Goal: Transaction & Acquisition: Purchase product/service

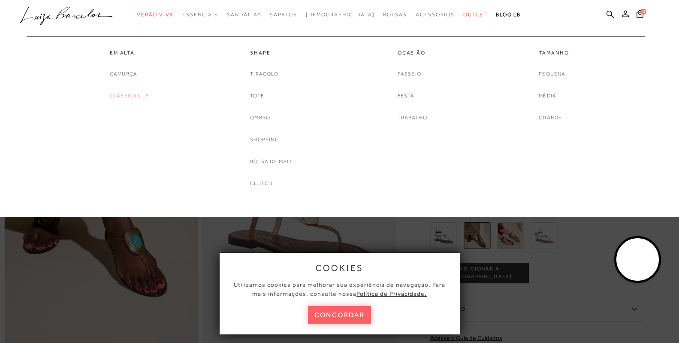
click at [140, 97] on link "Clássicas LB" at bounding box center [129, 95] width 39 height 9
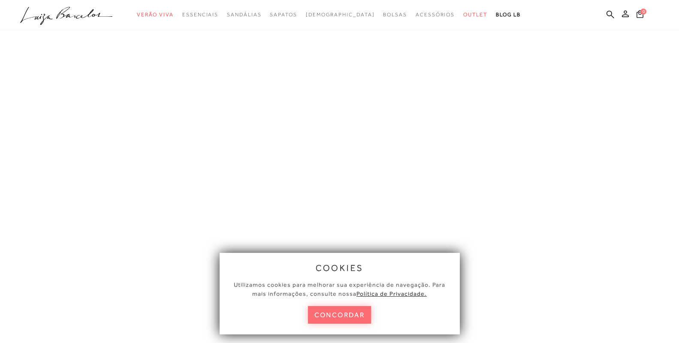
click at [344, 313] on button "concordar" at bounding box center [340, 315] width 64 height 18
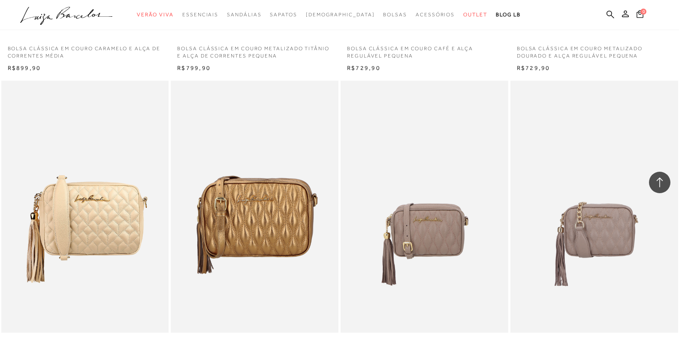
scroll to position [944, 0]
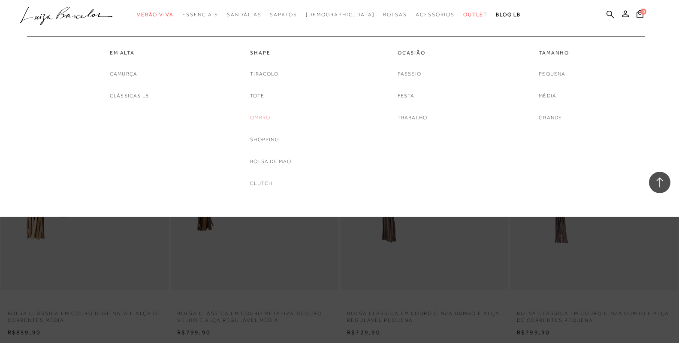
click at [255, 118] on link "Ombro" at bounding box center [260, 117] width 20 height 9
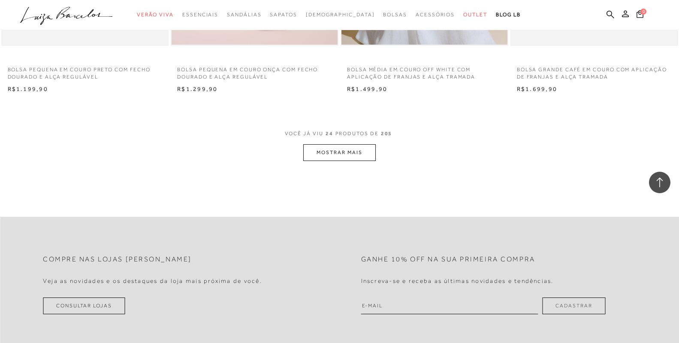
scroll to position [1889, 0]
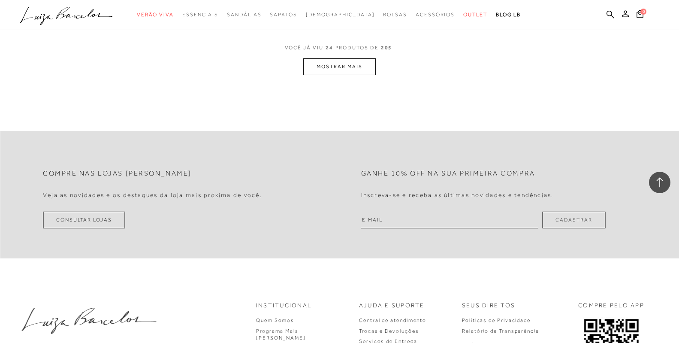
click at [358, 64] on button "MOSTRAR MAIS" at bounding box center [339, 66] width 72 height 17
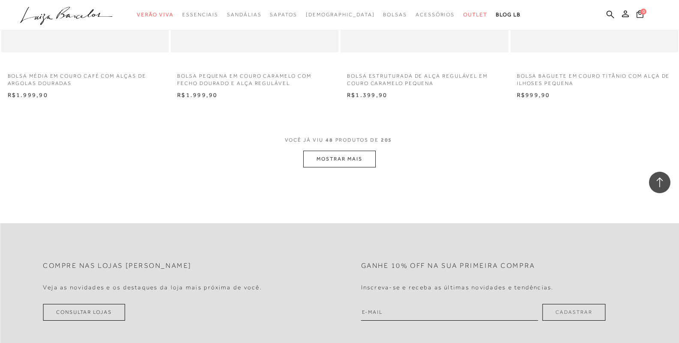
scroll to position [3734, 0]
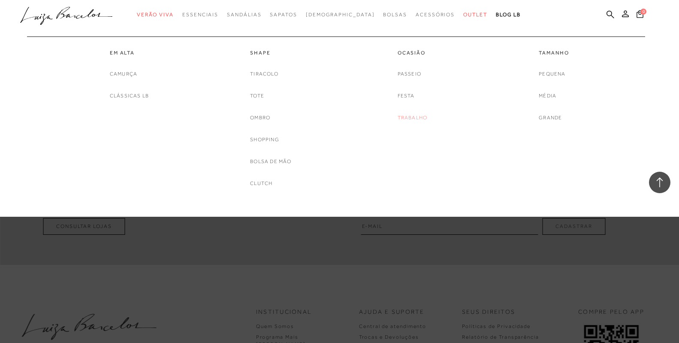
click at [412, 114] on link "Trabalho" at bounding box center [413, 117] width 30 height 9
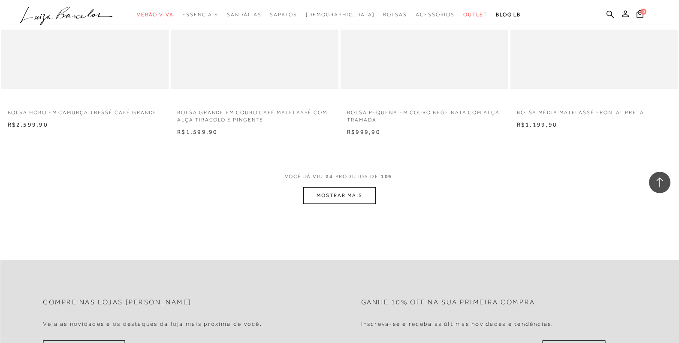
scroll to position [1803, 0]
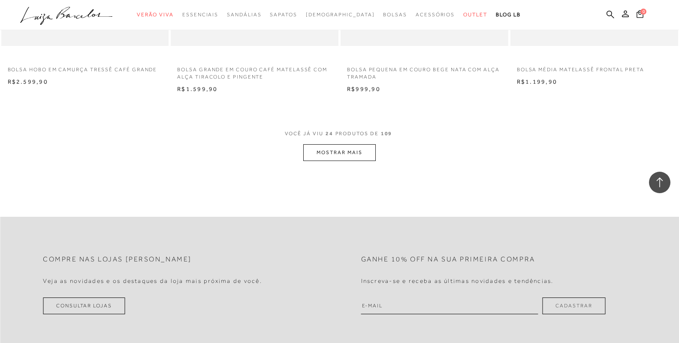
click at [314, 151] on button "MOSTRAR MAIS" at bounding box center [339, 152] width 72 height 17
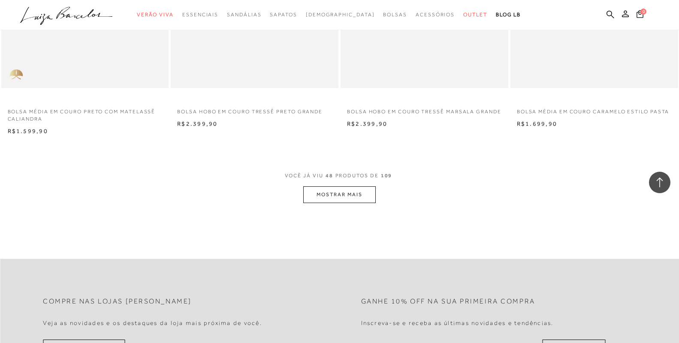
scroll to position [3692, 0]
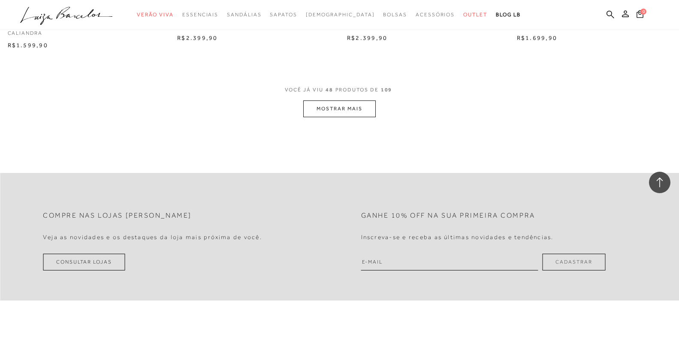
click at [334, 101] on button "MOSTRAR MAIS" at bounding box center [339, 108] width 72 height 17
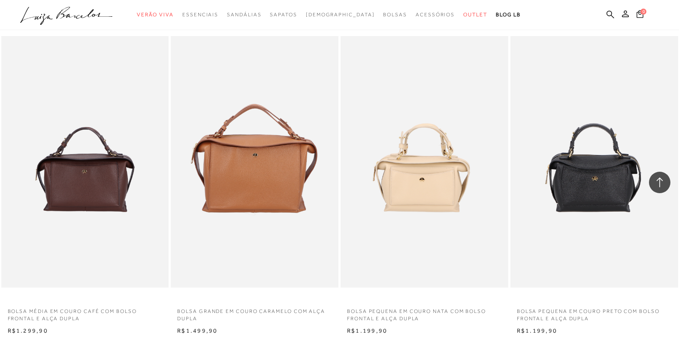
scroll to position [4679, 0]
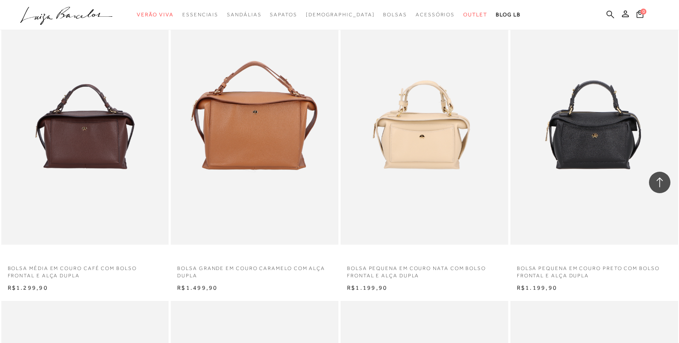
click at [612, 14] on icon at bounding box center [611, 14] width 8 height 8
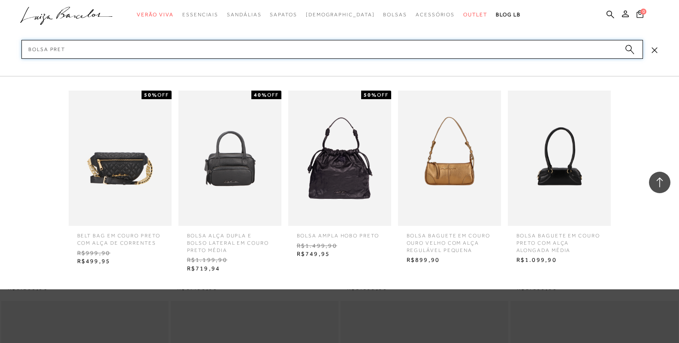
type input "bolsa preto"
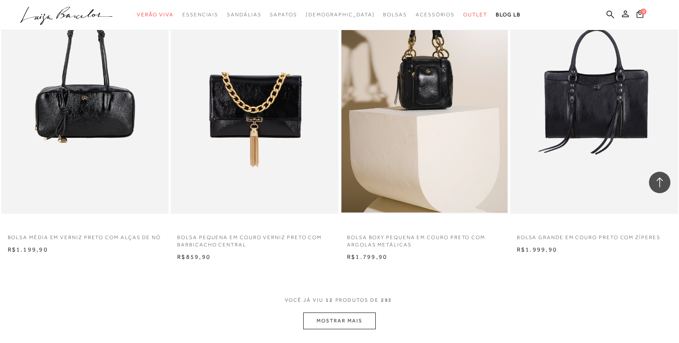
scroll to position [901, 0]
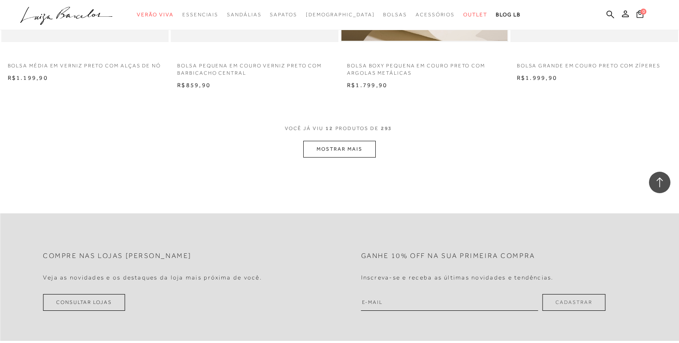
click at [328, 149] on button "MOSTRAR MAIS" at bounding box center [339, 149] width 72 height 17
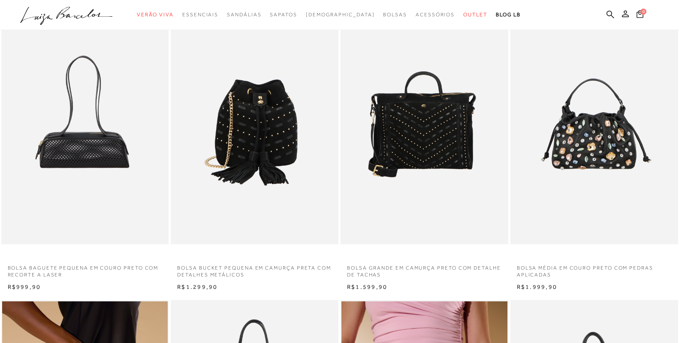
scroll to position [0, 0]
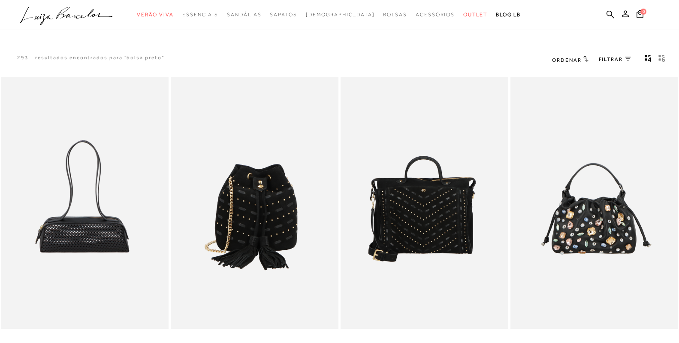
click at [587, 58] on icon at bounding box center [586, 58] width 5 height 6
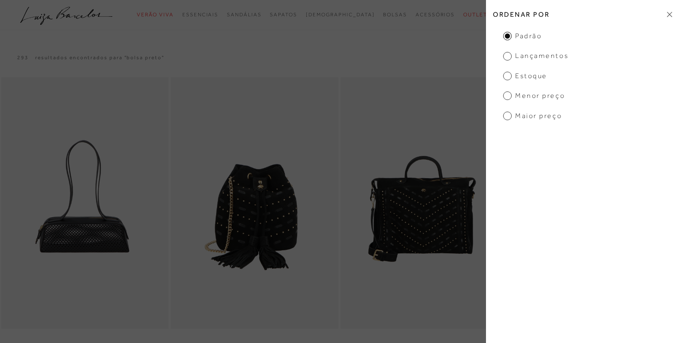
click at [537, 96] on span "Menor Preço" at bounding box center [535, 95] width 62 height 9
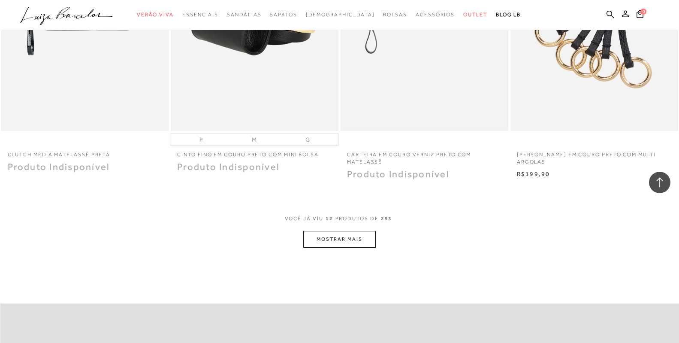
scroll to position [858, 0]
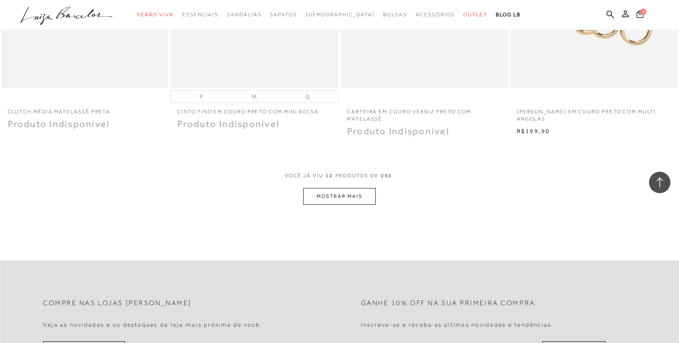
click at [358, 193] on button "MOSTRAR MAIS" at bounding box center [339, 196] width 72 height 17
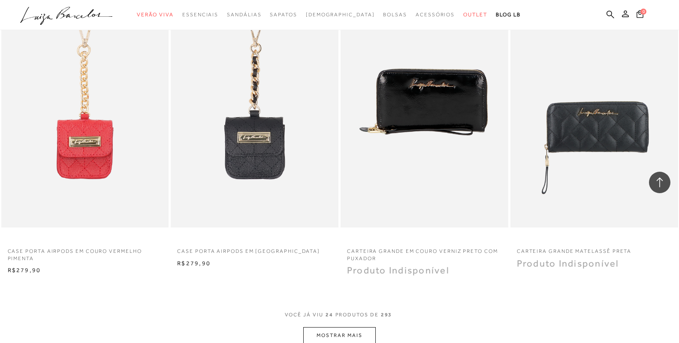
scroll to position [1674, 0]
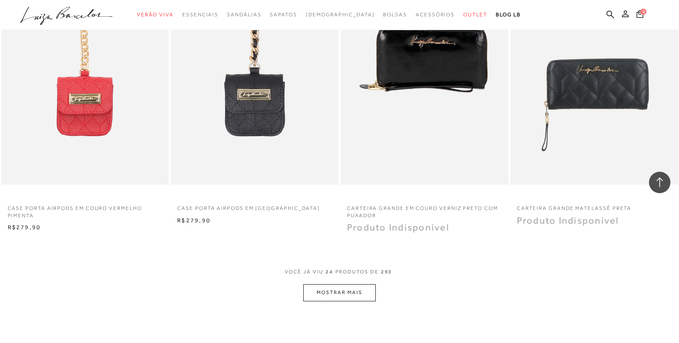
click at [316, 294] on button "MOSTRAR MAIS" at bounding box center [339, 292] width 72 height 17
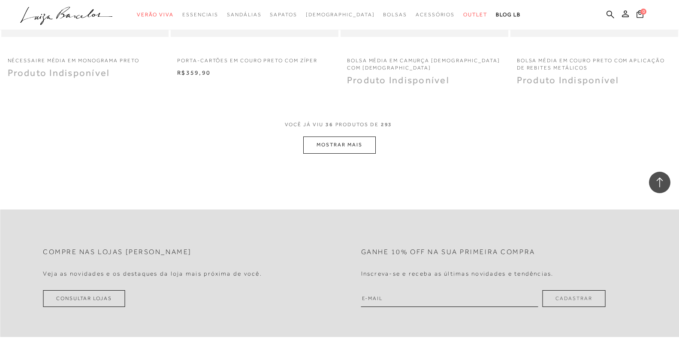
scroll to position [2790, 0]
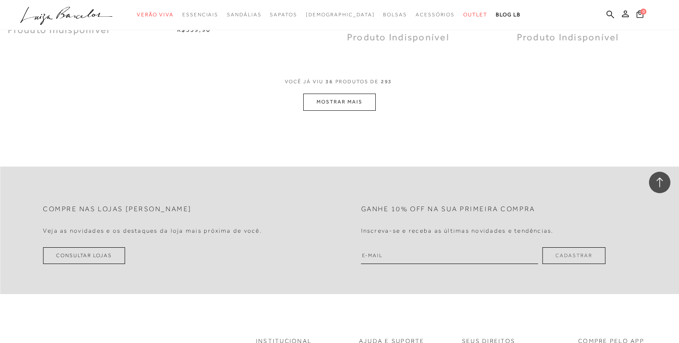
click at [347, 104] on button "MOSTRAR MAIS" at bounding box center [339, 102] width 72 height 17
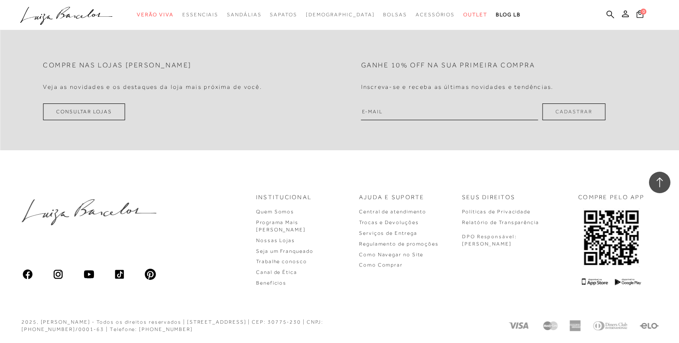
scroll to position [3779, 0]
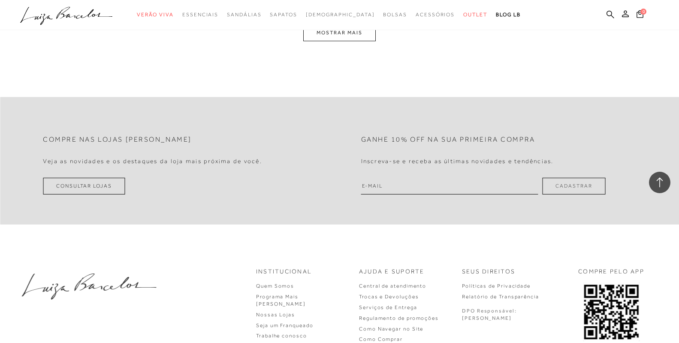
click at [329, 41] on button "MOSTRAR MAIS" at bounding box center [339, 32] width 72 height 17
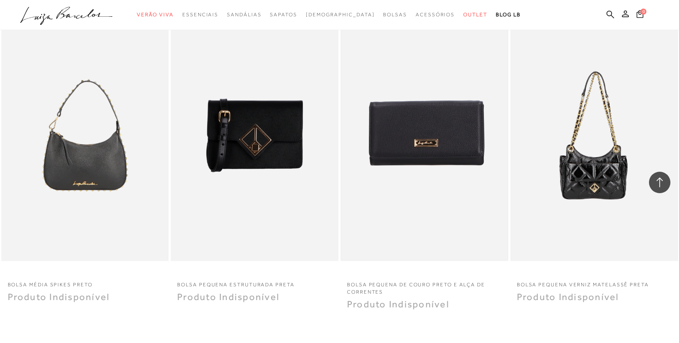
scroll to position [4594, 0]
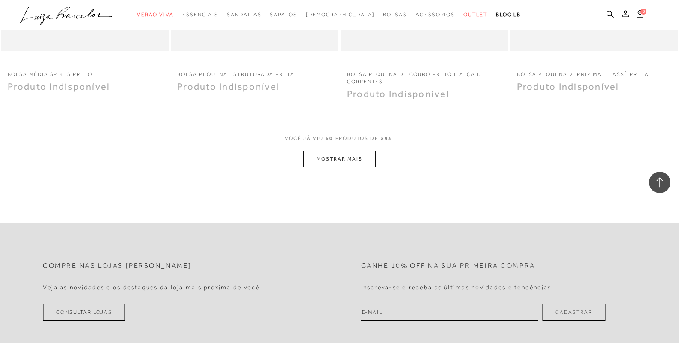
click at [343, 167] on button "MOSTRAR MAIS" at bounding box center [339, 159] width 72 height 17
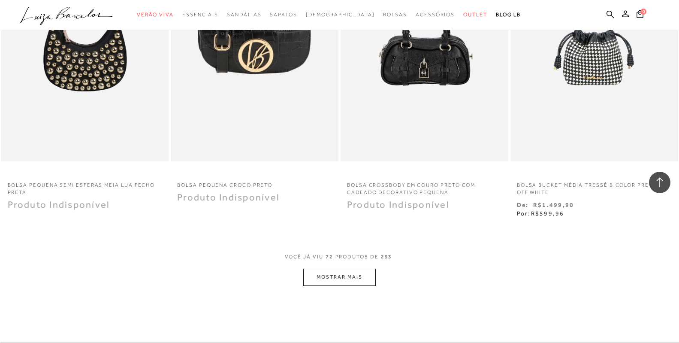
scroll to position [5581, 0]
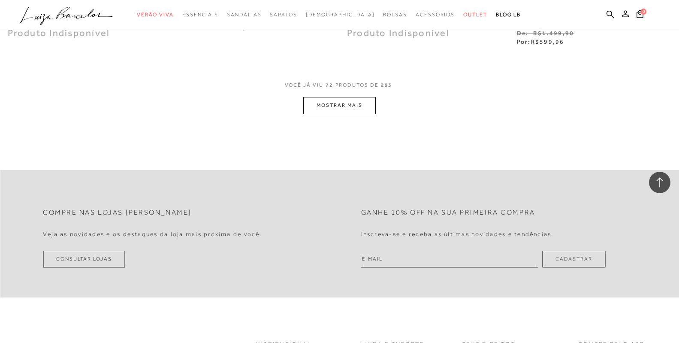
click at [359, 114] on button "MOSTRAR MAIS" at bounding box center [339, 105] width 72 height 17
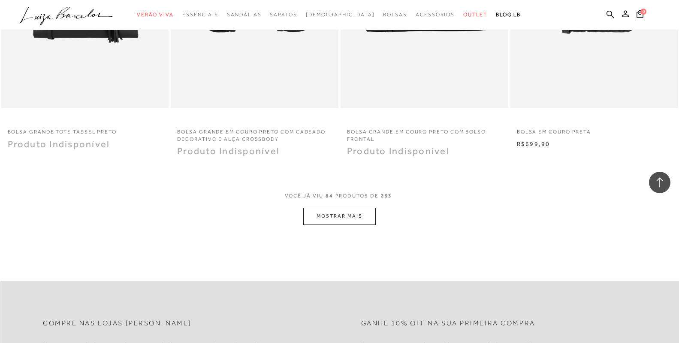
scroll to position [6483, 0]
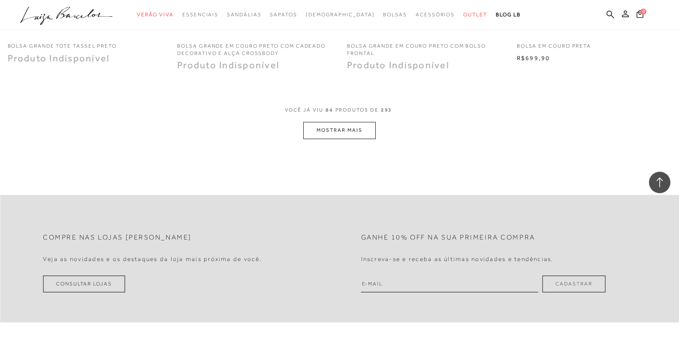
click at [343, 139] on button "MOSTRAR MAIS" at bounding box center [339, 130] width 72 height 17
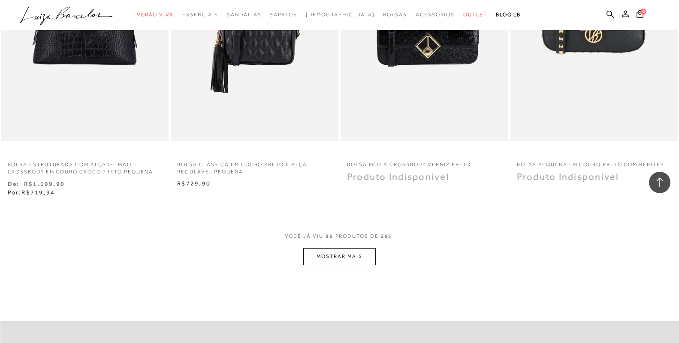
scroll to position [7427, 0]
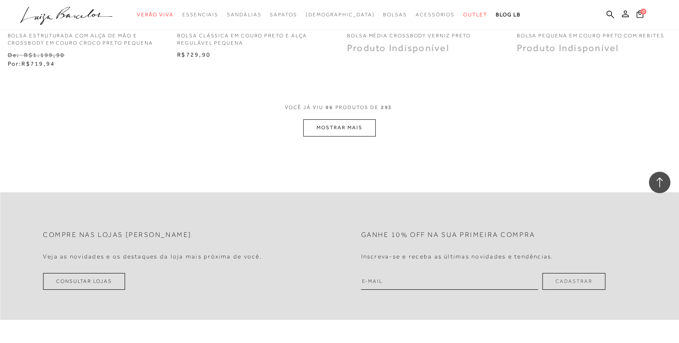
click at [347, 136] on button "MOSTRAR MAIS" at bounding box center [339, 127] width 72 height 17
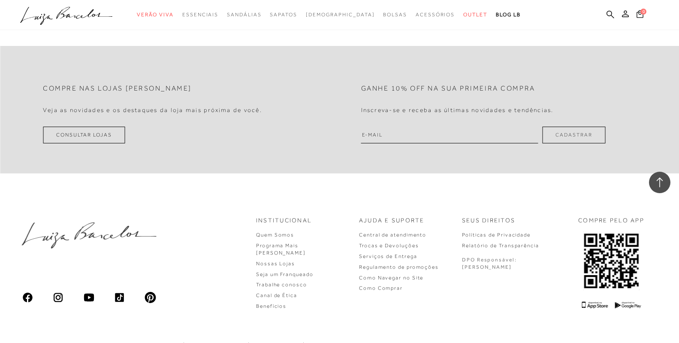
scroll to position [8543, 0]
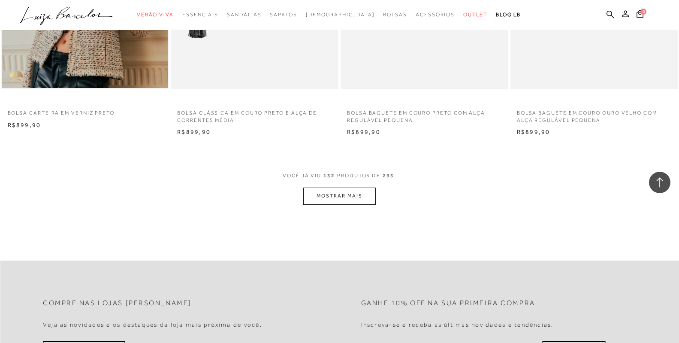
scroll to position [10194, 0]
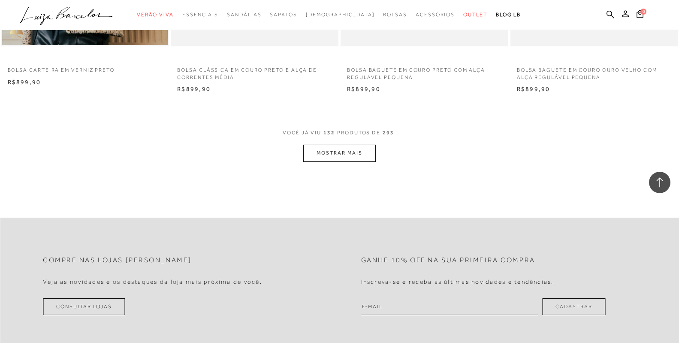
click at [332, 161] on button "MOSTRAR MAIS" at bounding box center [339, 153] width 72 height 17
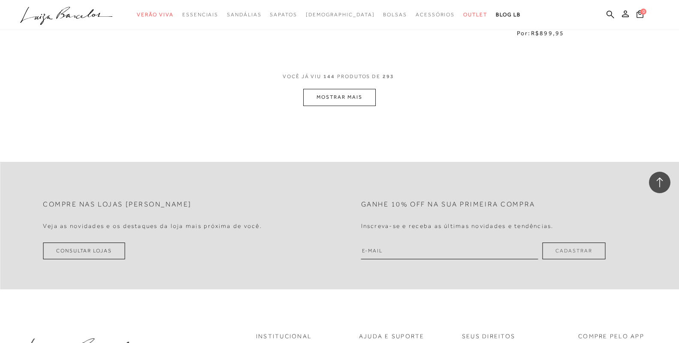
scroll to position [11267, 0]
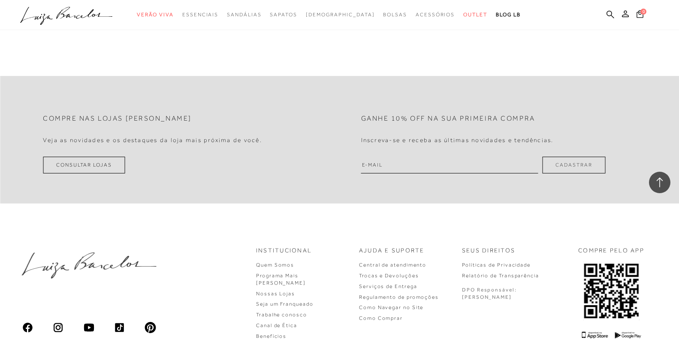
click at [348, 20] on button "MOSTRAR MAIS" at bounding box center [339, 11] width 72 height 17
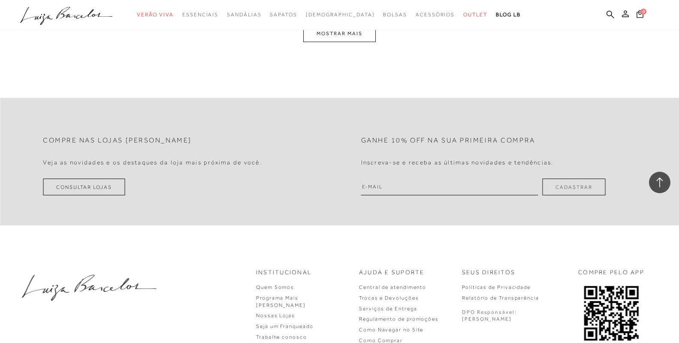
scroll to position [12212, 0]
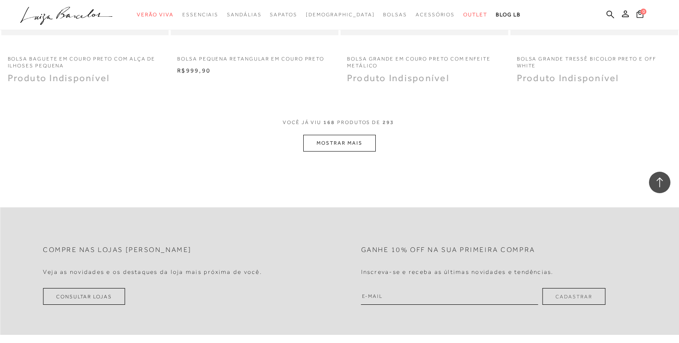
scroll to position [13113, 0]
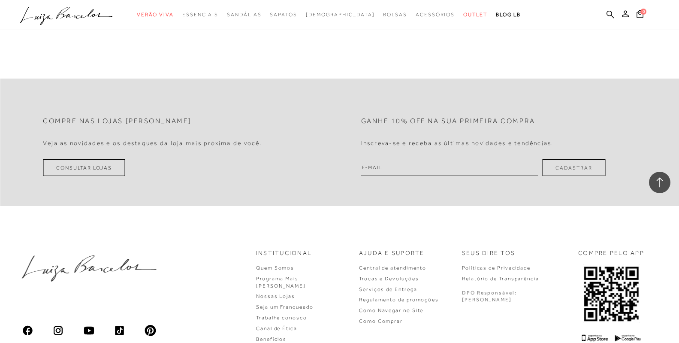
click at [354, 23] on button "MOSTRAR MAIS" at bounding box center [339, 14] width 72 height 17
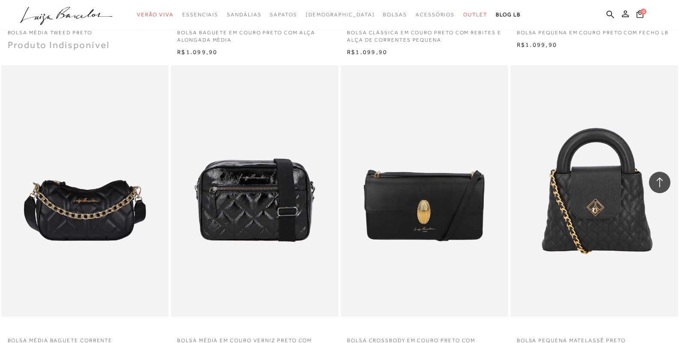
scroll to position [13843, 0]
